Goal: Communication & Community: Answer question/provide support

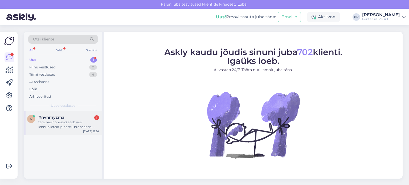
click at [66, 130] on div "n #nvhmyzma 1 tere, kas homseks saab veel lennupileteid ja hotelli broneerida .…" at bounding box center [63, 123] width 78 height 24
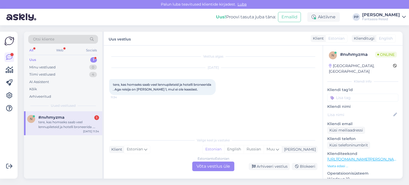
click at [219, 166] on div "Estonian to Estonian Võta vestlus üle" at bounding box center [213, 167] width 42 height 10
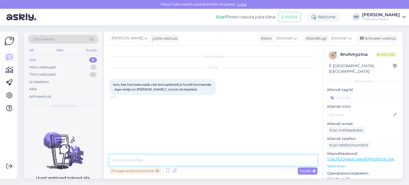
click at [171, 157] on textarea at bounding box center [213, 160] width 208 height 11
type textarea "Tere"
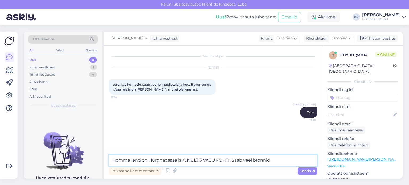
type textarea "Homme lend on Hurghadasse ja AINULT 3 VABU KOHTI! Saab veel bronnida"
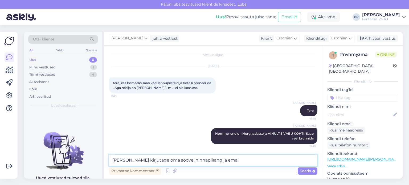
type textarea "Palun kirjutage oma soove, hinnapiirang ja email"
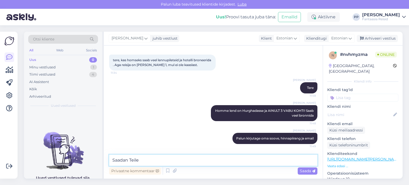
type textarea "Saadan Teile)"
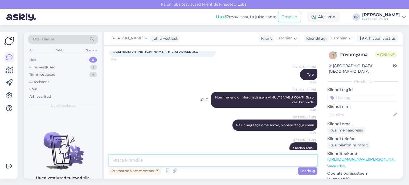
scroll to position [47, 0]
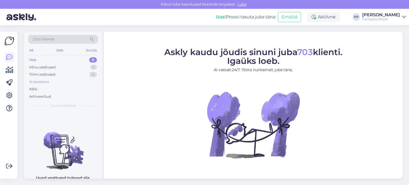
click at [73, 65] on div "Minu vestlused 1" at bounding box center [63, 67] width 70 height 7
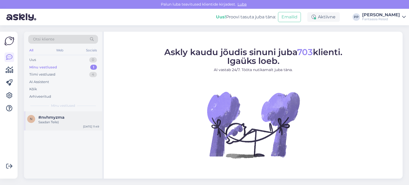
click at [62, 121] on div "Saadan Teile)" at bounding box center [68, 122] width 61 height 5
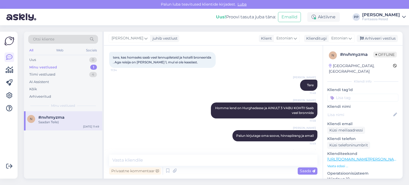
scroll to position [47, 0]
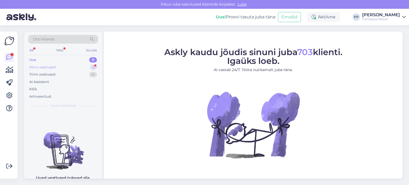
click at [54, 66] on div "Minu vestlused" at bounding box center [42, 67] width 26 height 5
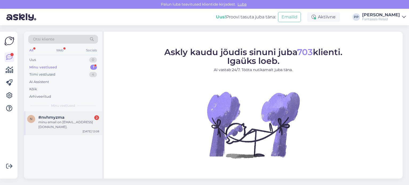
click at [52, 120] on div "minu email on pillejaanimae@gmail.com." at bounding box center [68, 125] width 61 height 10
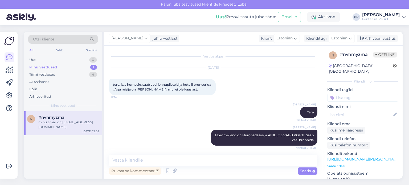
scroll to position [98, 0]
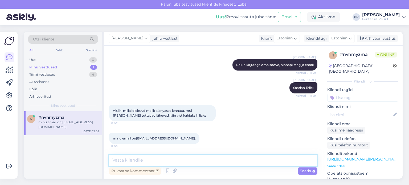
click at [187, 161] on textarea at bounding box center [213, 160] width 208 height 11
type textarea "Vaatasin et on 1 koht Türki homme"
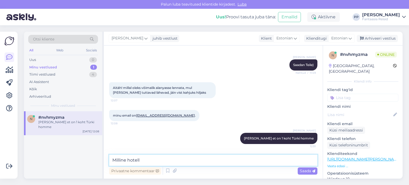
type textarea "Milline hotell?"
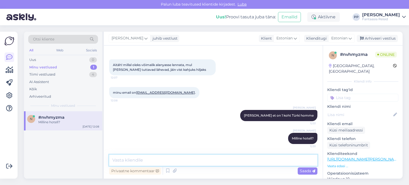
paste textarea "04.10.2025, Sat 01:05, 02:10 TUR: Antalya from Tallinn 7 Club Bayar Beach Hotel…"
type textarea "04.10.2025, Sat 01:05, 02:10 TUR: Antalya from Tallinn 7 Club Bayar Beach Hotel…"
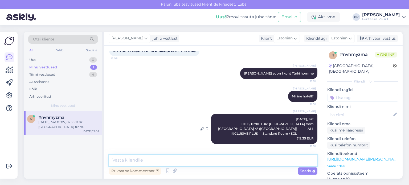
paste textarea "Mysea Alara Hotel 4* (Alanya) ALL INCLUSIVE PLUS Standard Room / SGL 367.06 EUR"
type textarea "Mysea Alara Hotel 4* (Alanya) ALL INCLUSIVE PLUS Standard Room / SGL 367.06 EUR"
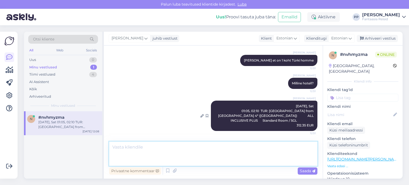
scroll to position [219, 0]
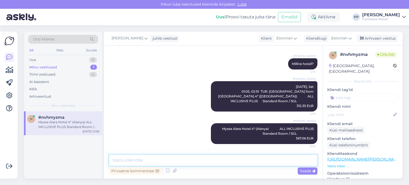
paste textarea "Green Life Hotel 4* (Kestel) All Inclusive Standard Room / SGL 443.90 EUR"
type textarea "Green Life Hotel 4* (Kestel) All Inclusive Standard Room / SGL 443.90 EUR"
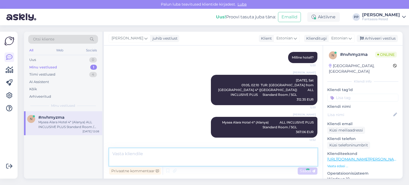
scroll to position [251, 0]
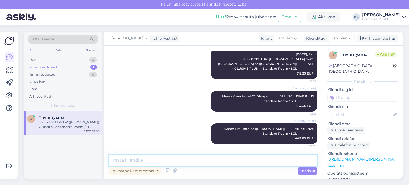
paste textarea "Kleopatra Melissa Hotel 3* (Alanya) All Inclusive Standard Room Side Sea View /…"
type textarea "Kleopatra Melissa Hotel 3* (Alanya) All Inclusive Standard Room Side Sea View /…"
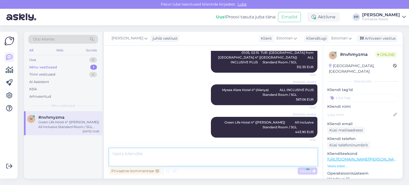
scroll to position [284, 0]
